Goal: Navigation & Orientation: Find specific page/section

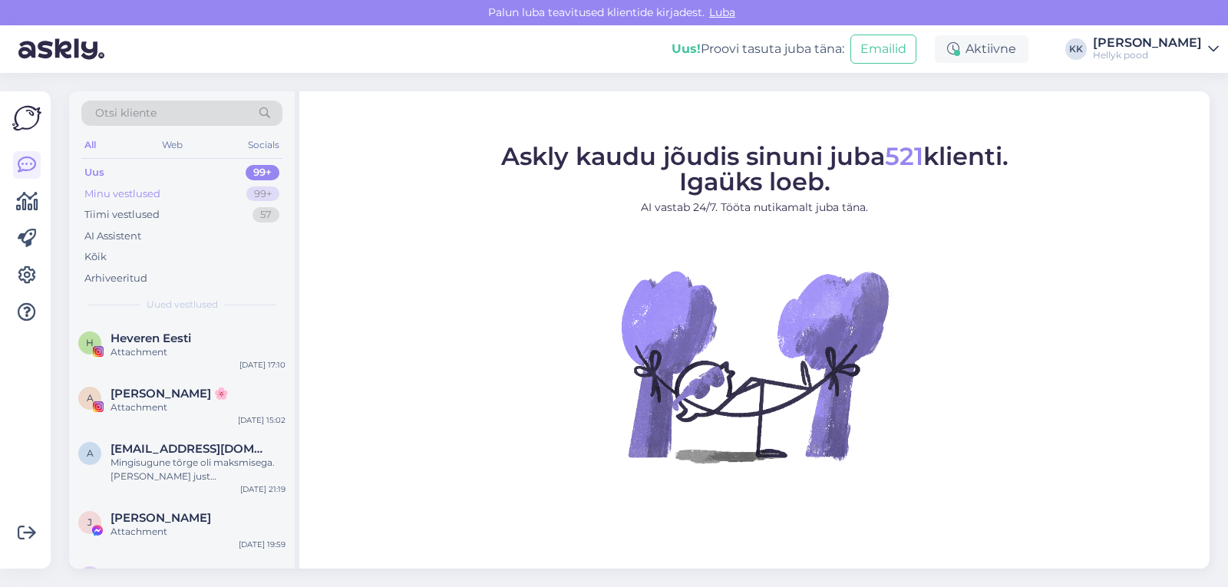
click at [137, 188] on div "Minu vestlused" at bounding box center [122, 194] width 76 height 15
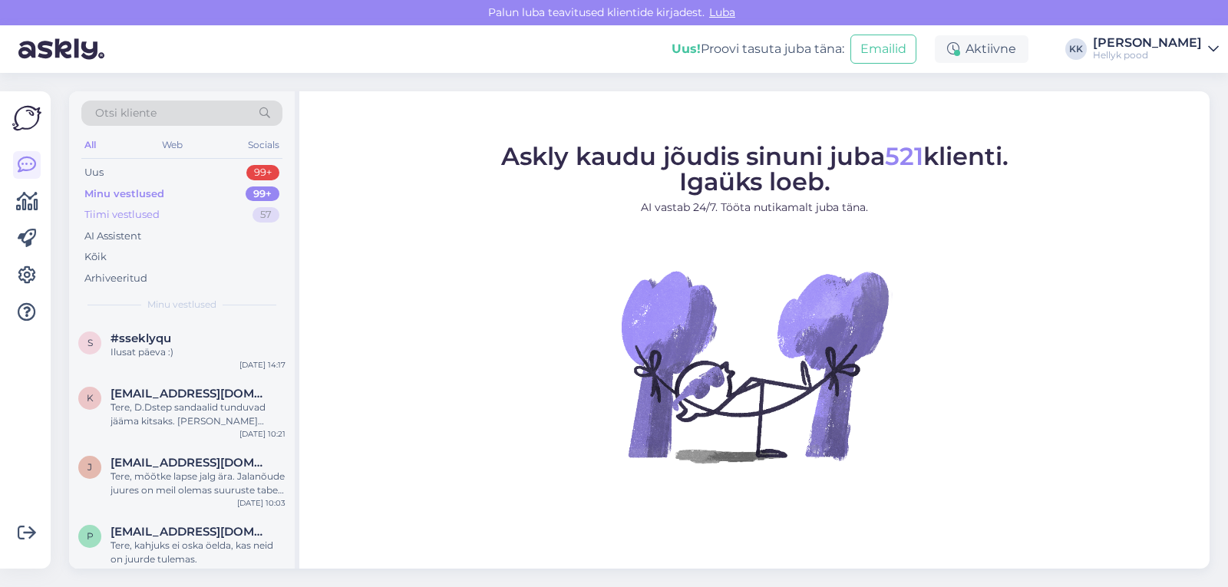
click at [139, 217] on div "Tiimi vestlused" at bounding box center [121, 214] width 75 height 15
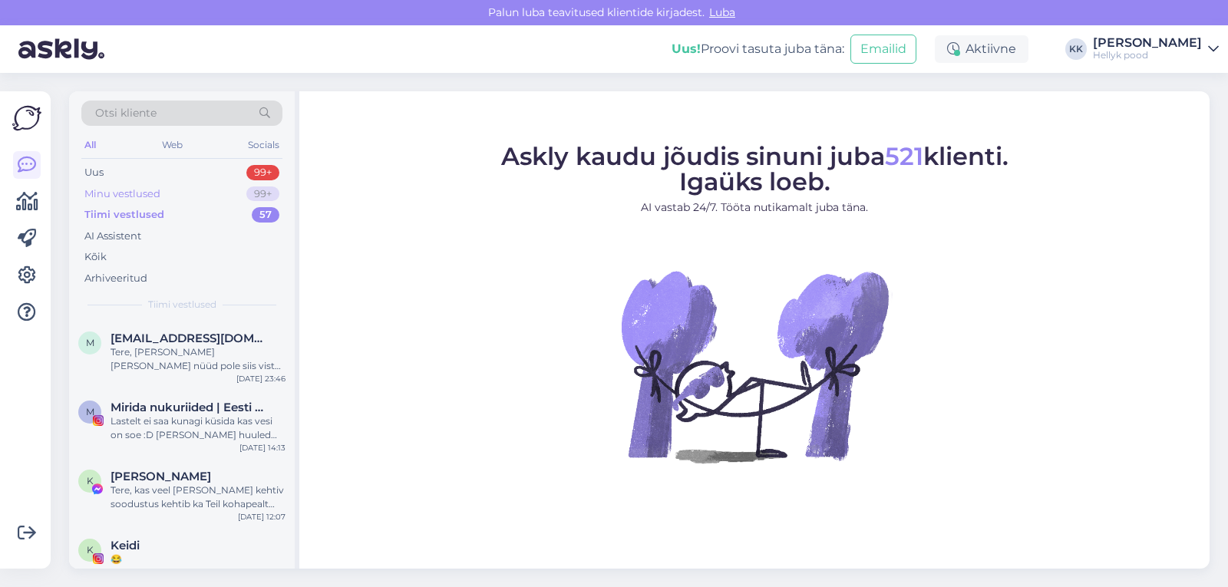
click at [137, 190] on div "Minu vestlused" at bounding box center [122, 194] width 76 height 15
